Goal: Book appointment/travel/reservation: Book appointment/travel/reservation

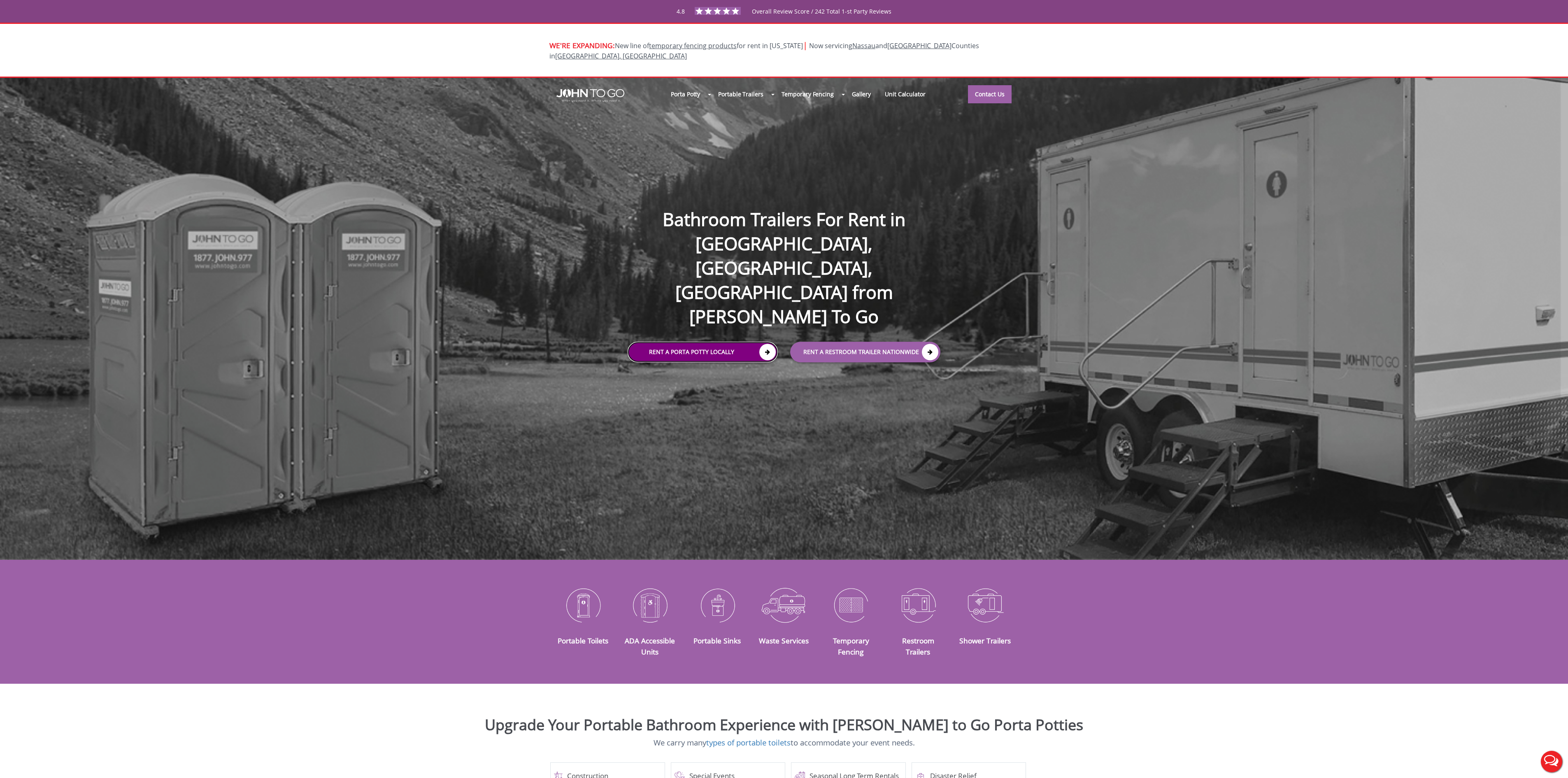
click at [665, 342] on link "Rent a Porta Potty Locally" at bounding box center [702, 352] width 150 height 21
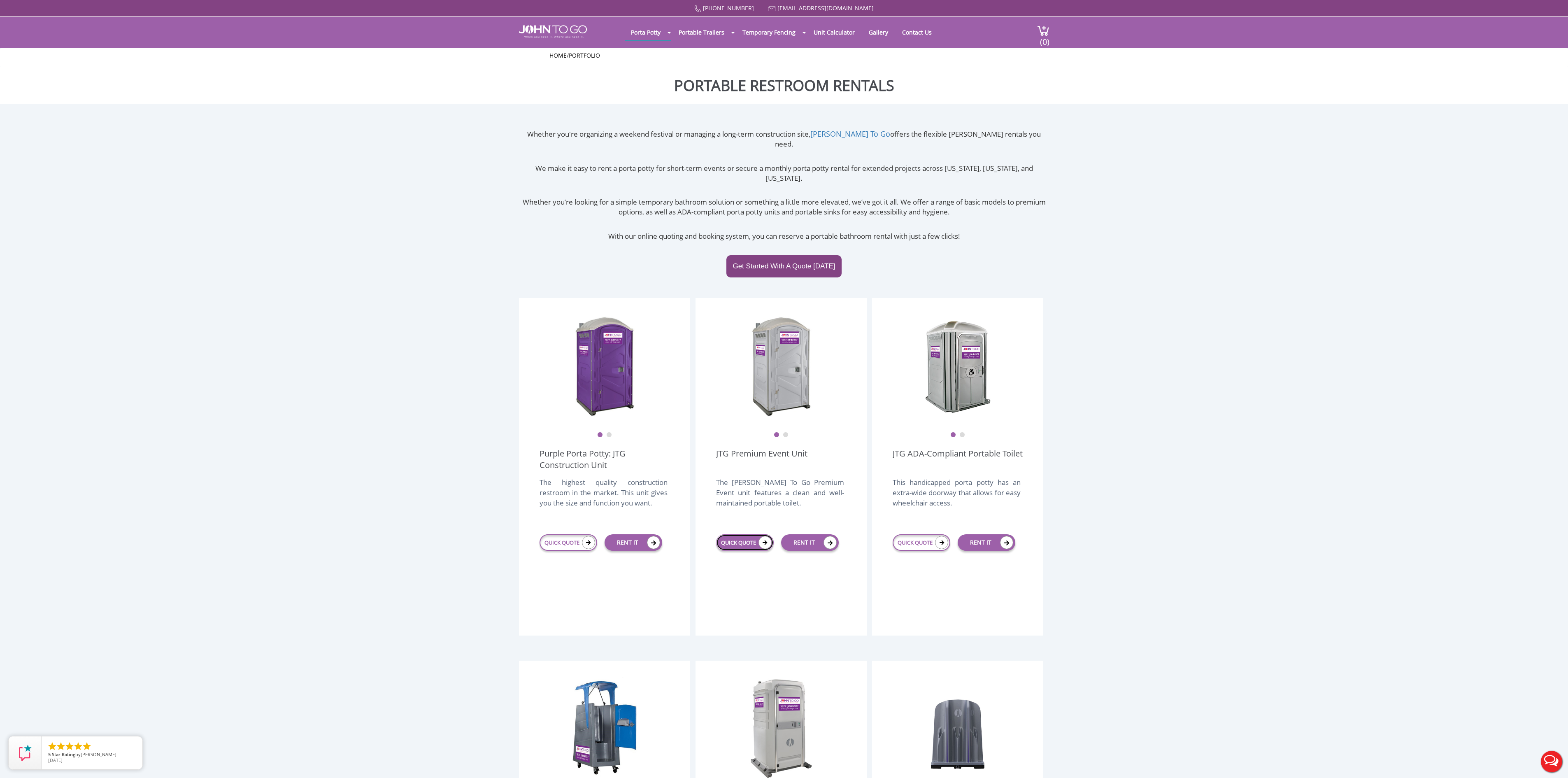
click at [737, 534] on link "QUICK QUOTE" at bounding box center [744, 542] width 58 height 16
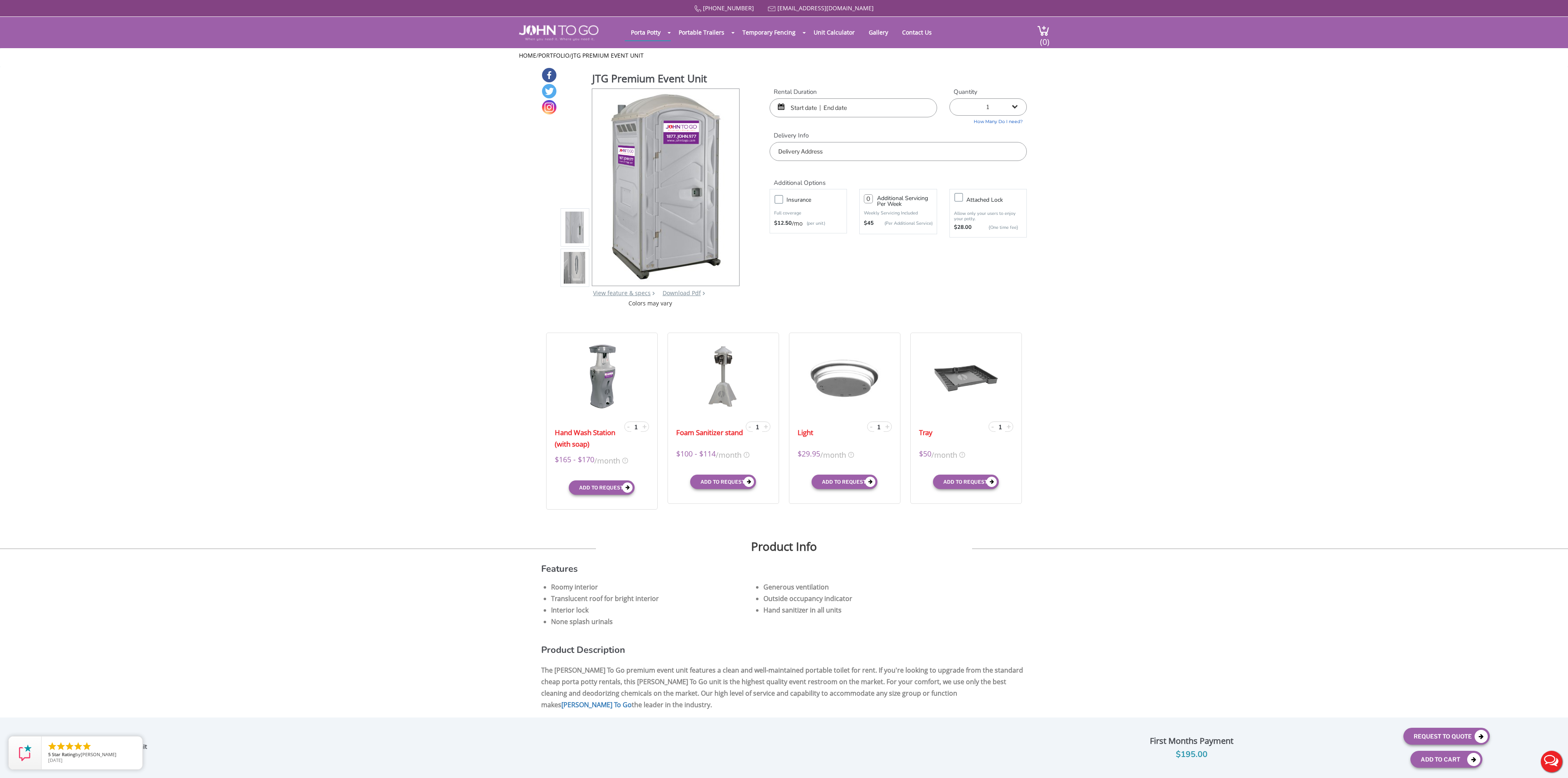
click at [805, 105] on input "text" at bounding box center [853, 108] width 167 height 19
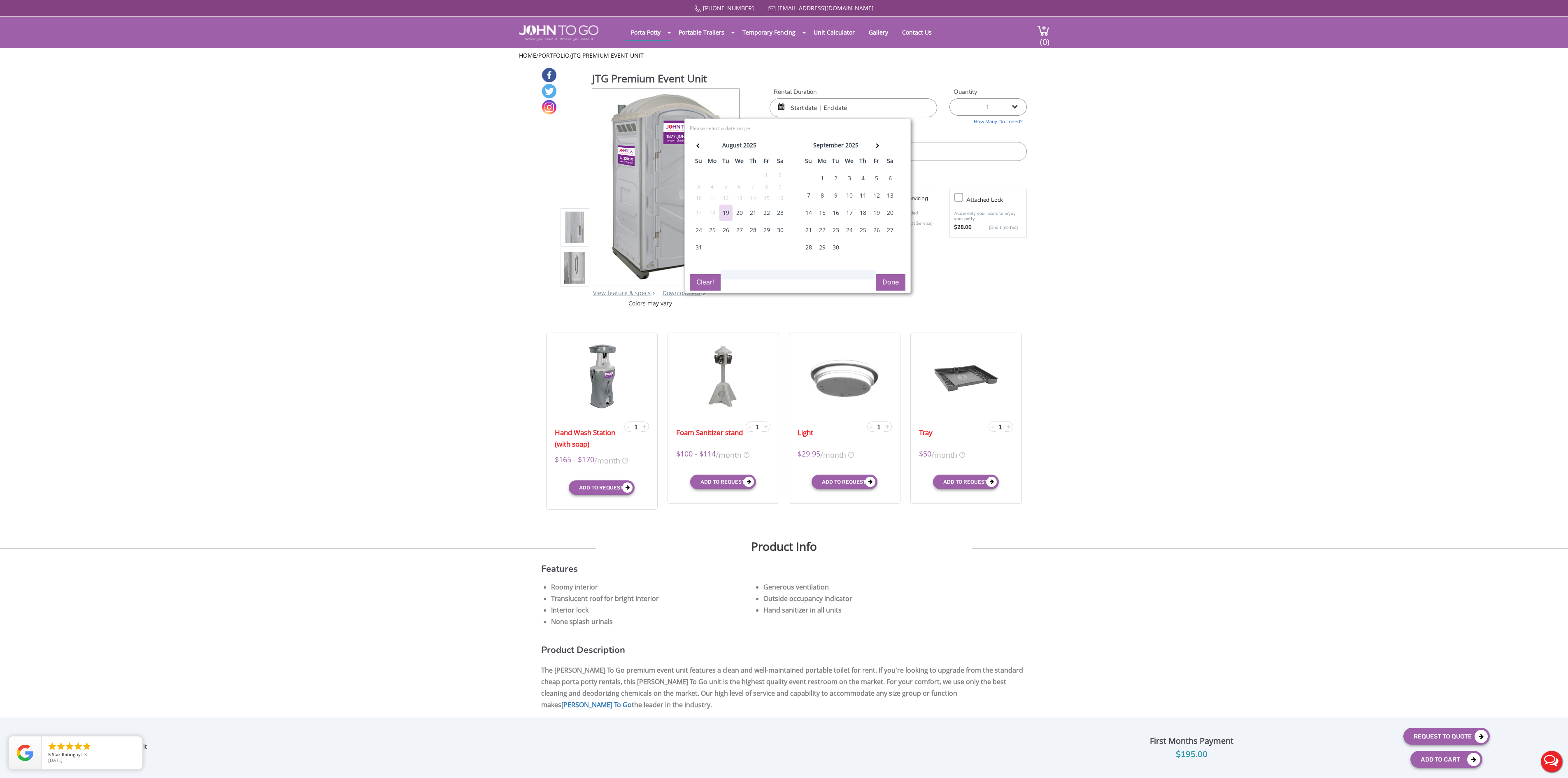
click at [769, 215] on div "22" at bounding box center [767, 212] width 13 height 16
click at [712, 233] on div "25" at bounding box center [713, 230] width 13 height 16
type input "[DATE] to [DATE]"
click at [881, 290] on button "Done" at bounding box center [891, 282] width 30 height 16
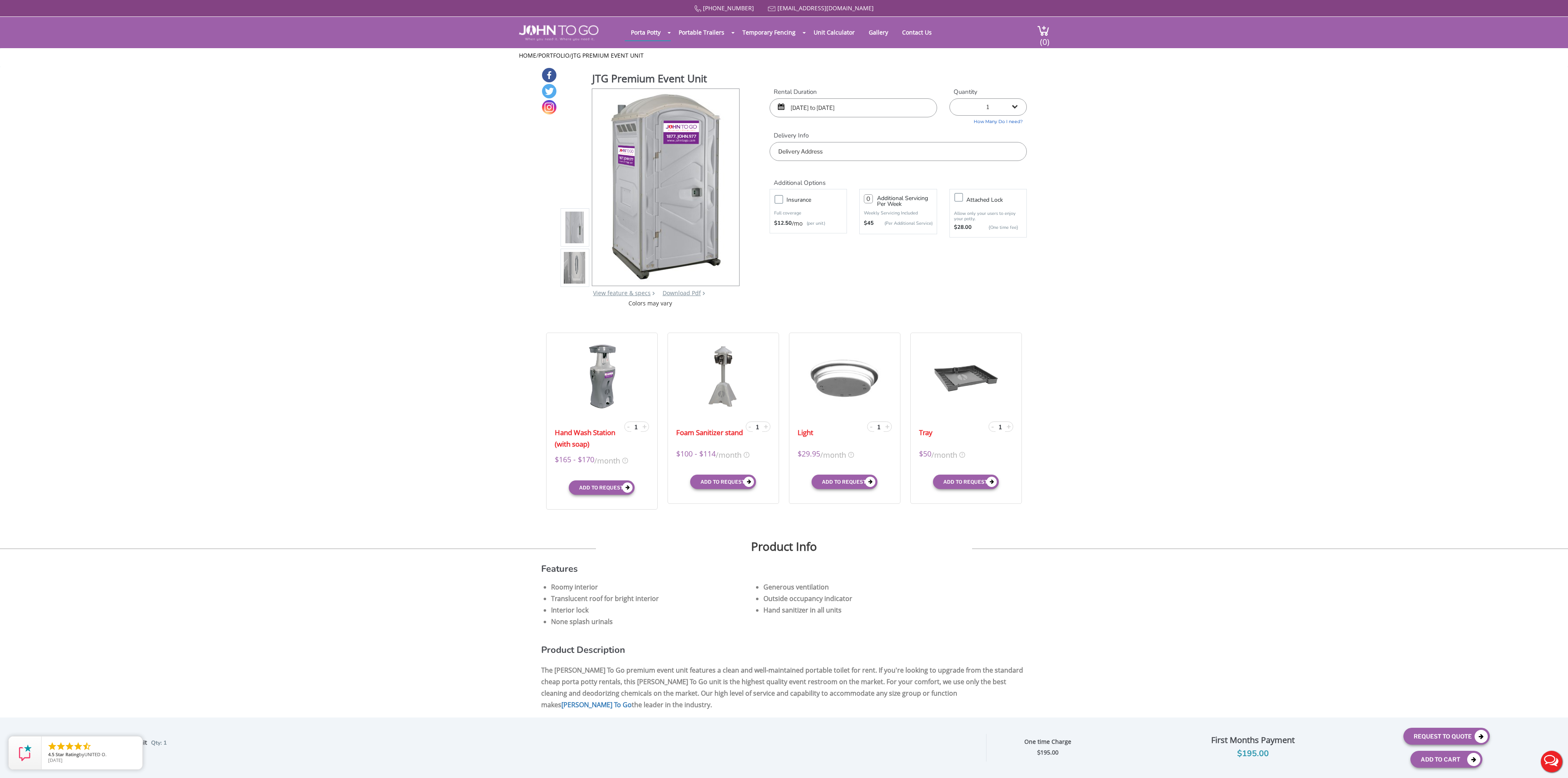
click at [822, 156] on input "text" at bounding box center [898, 151] width 257 height 19
type input "new york"
click at [1317, 269] on div "877 564 6977 info@johntogo.com Porta Potty Portable Toilets ADA Accessible Unit…" at bounding box center [784, 394] width 1568 height 788
click at [682, 227] on img at bounding box center [665, 185] width 124 height 194
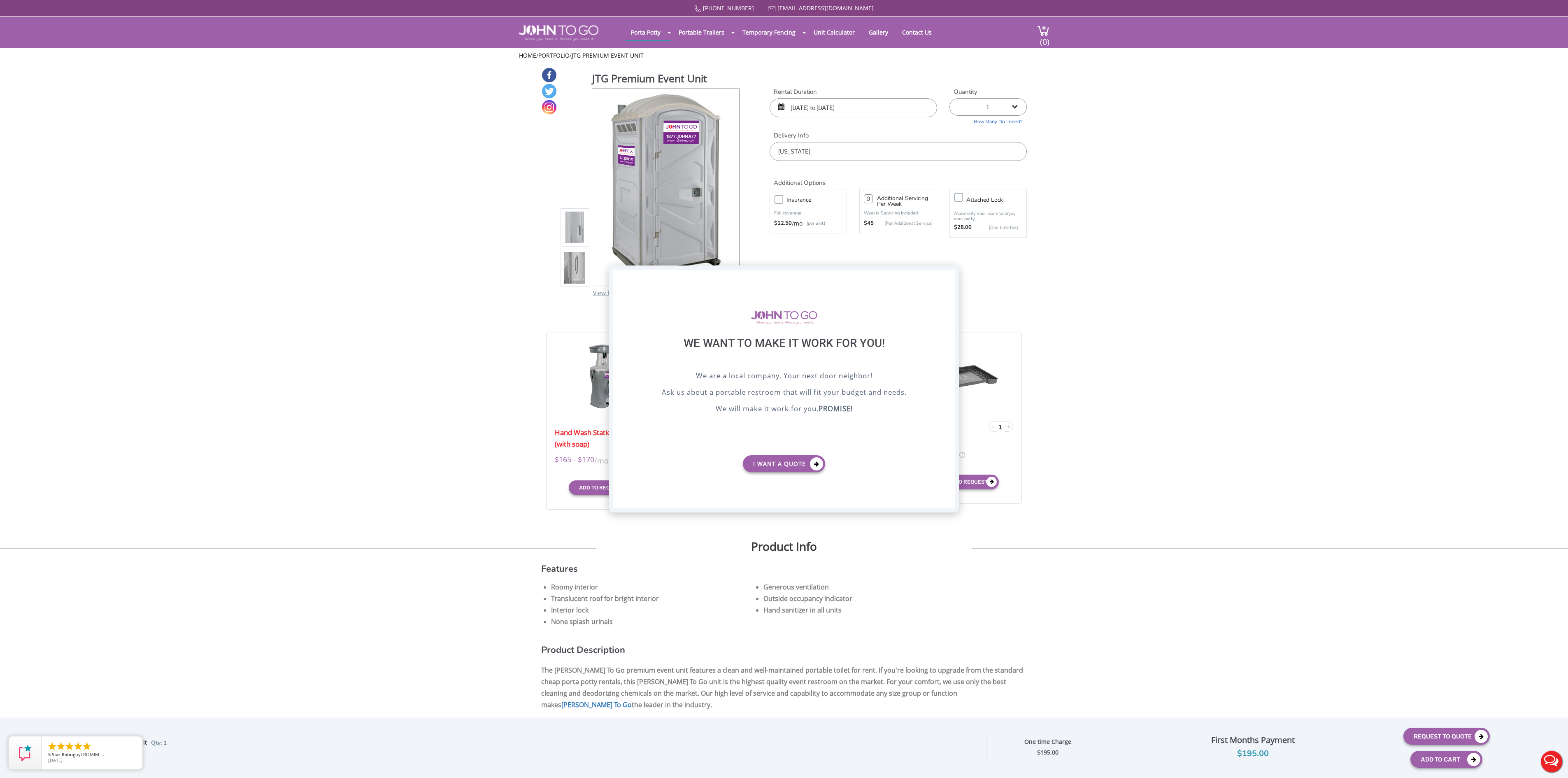
click at [947, 272] on div "X" at bounding box center [948, 276] width 13 height 14
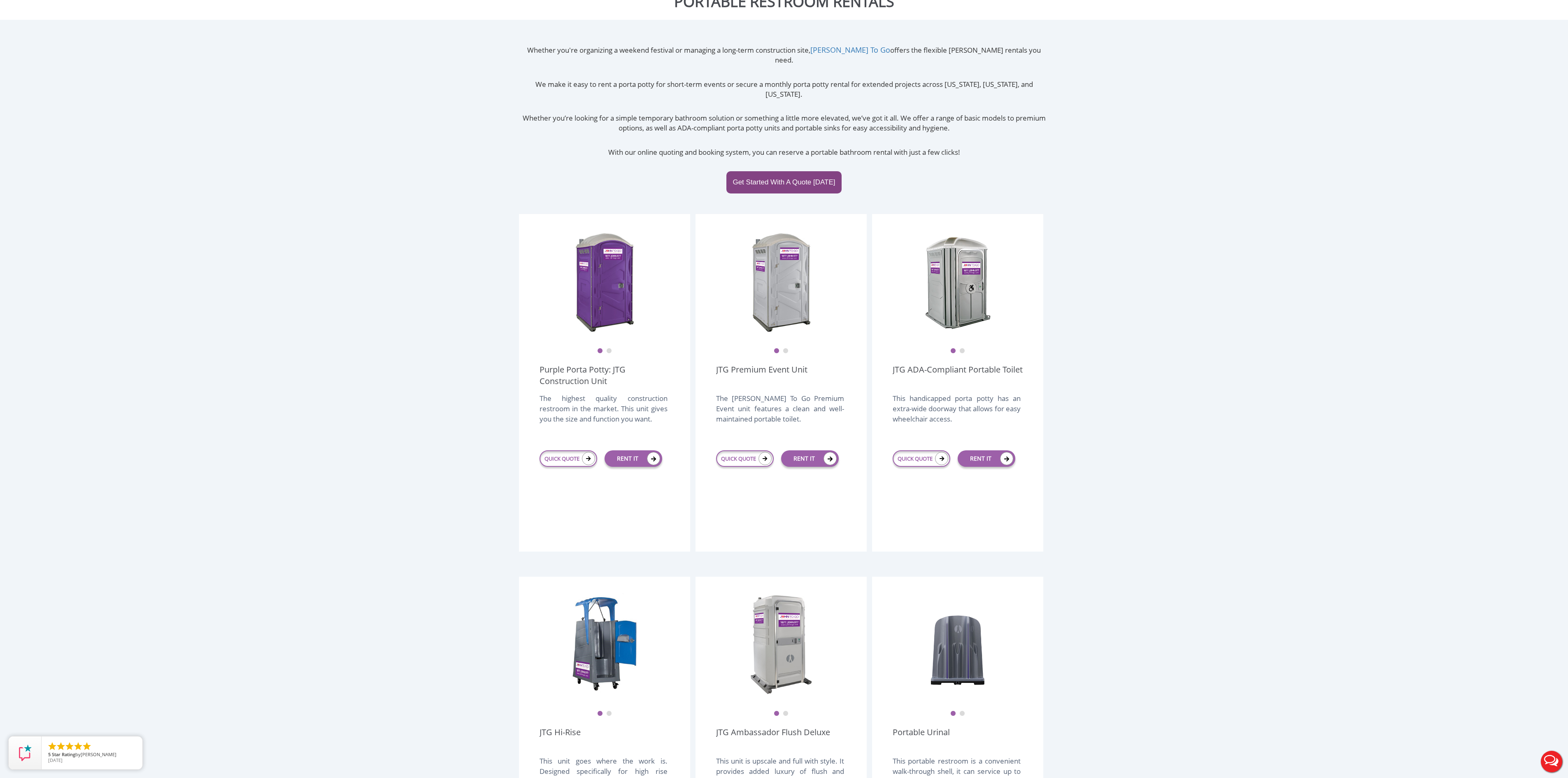
scroll to position [164, 0]
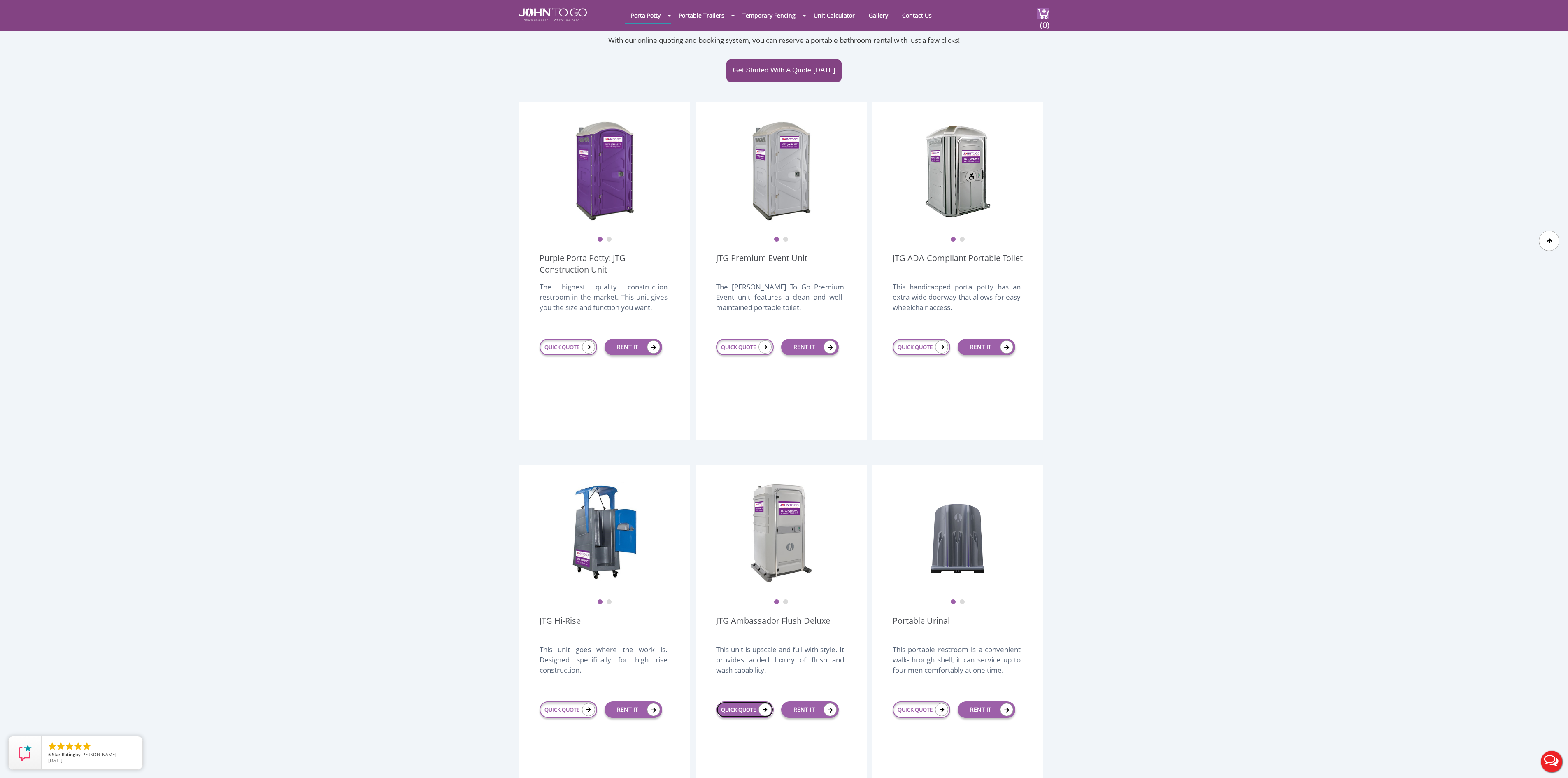
click at [745, 701] on link "QUICK QUOTE" at bounding box center [744, 709] width 58 height 16
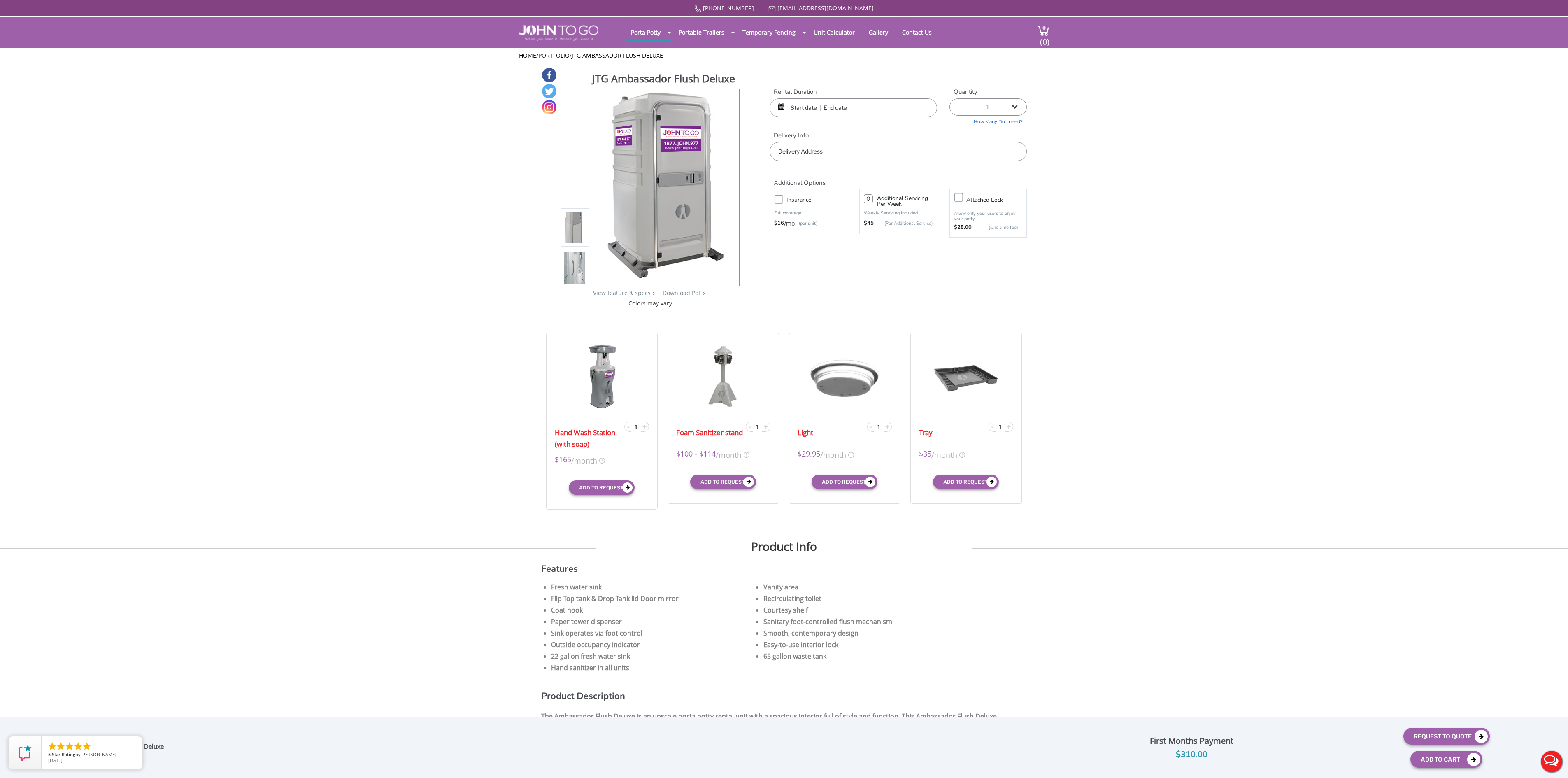
click at [810, 106] on input "text" at bounding box center [853, 108] width 167 height 19
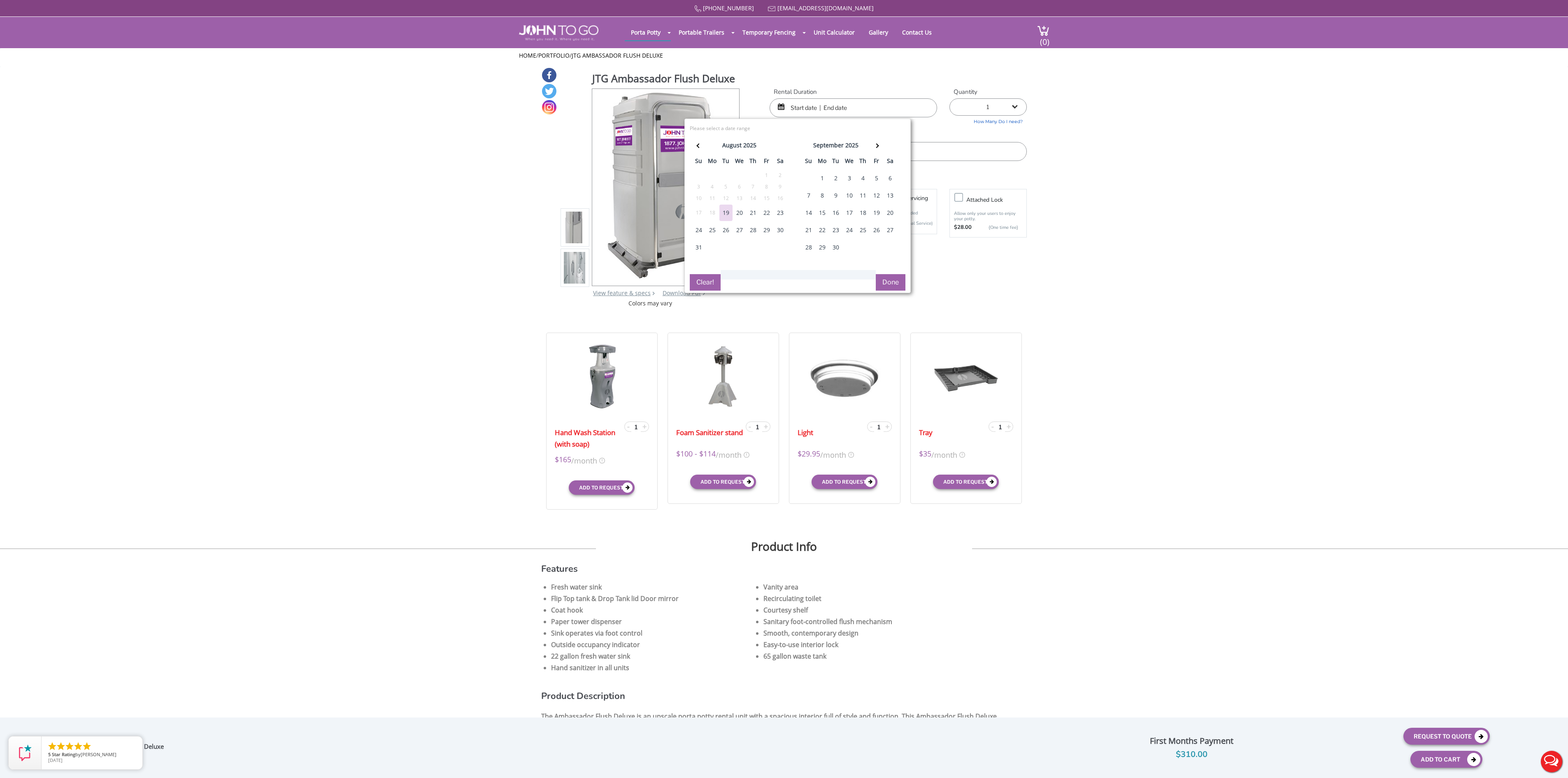
click at [771, 215] on div "22" at bounding box center [767, 212] width 13 height 16
click at [715, 232] on div "25" at bounding box center [713, 230] width 13 height 16
type input "[DATE] to [DATE]"
click at [881, 290] on button "Done" at bounding box center [891, 282] width 30 height 16
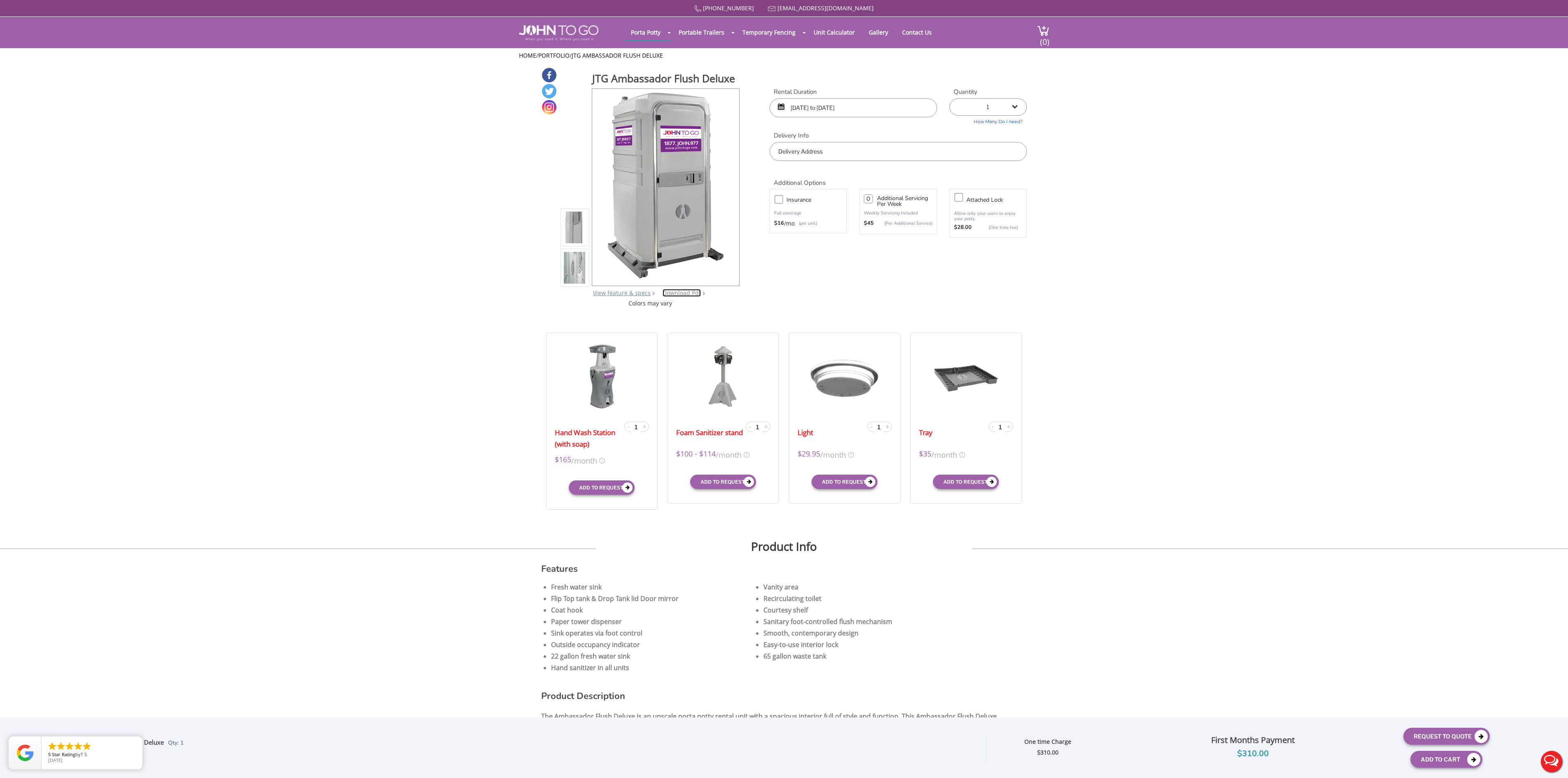
click at [675, 292] on link "Download Pdf" at bounding box center [682, 293] width 38 height 8
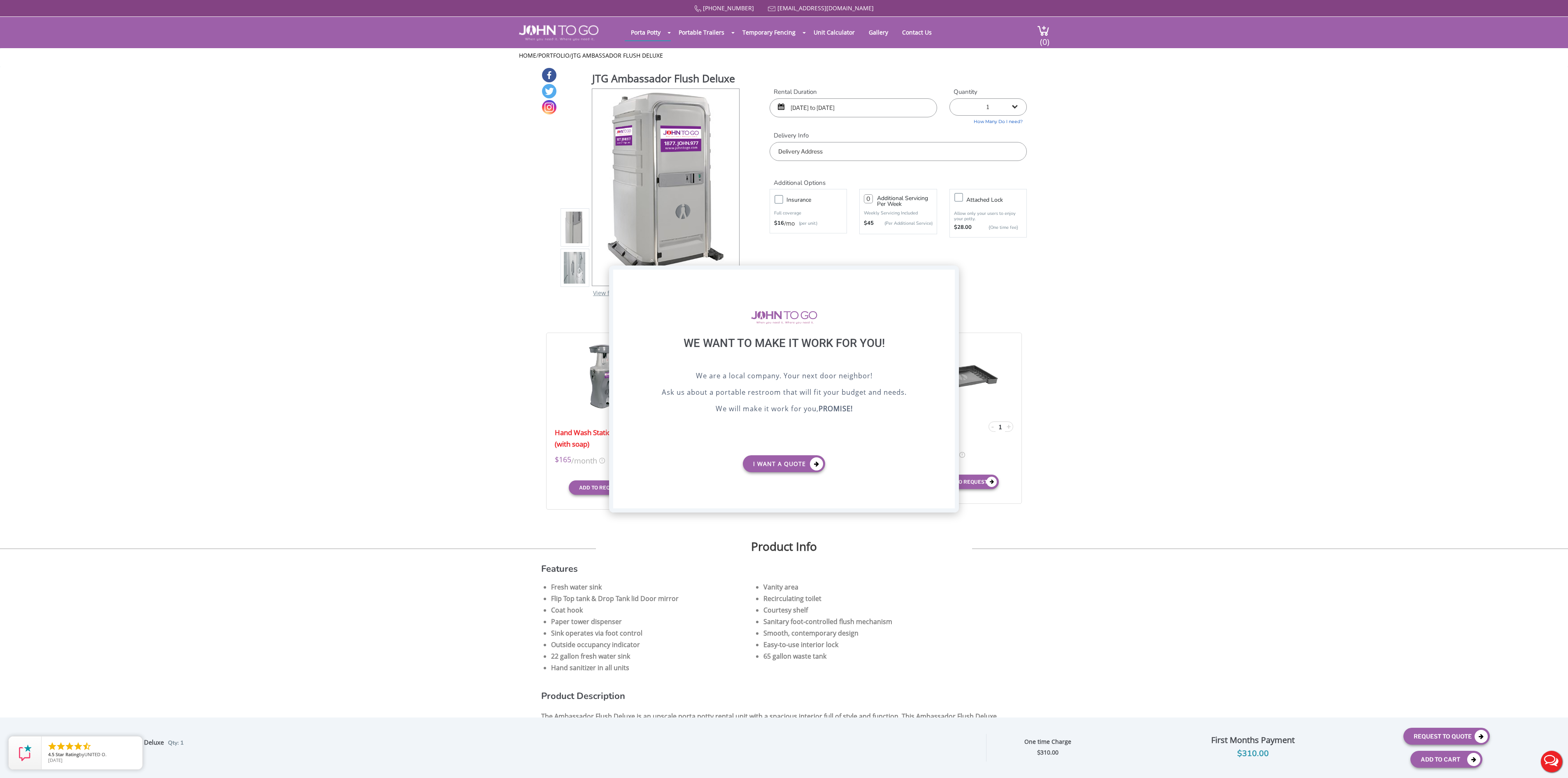
click at [953, 274] on div "X" at bounding box center [948, 276] width 13 height 14
